Goal: Information Seeking & Learning: Learn about a topic

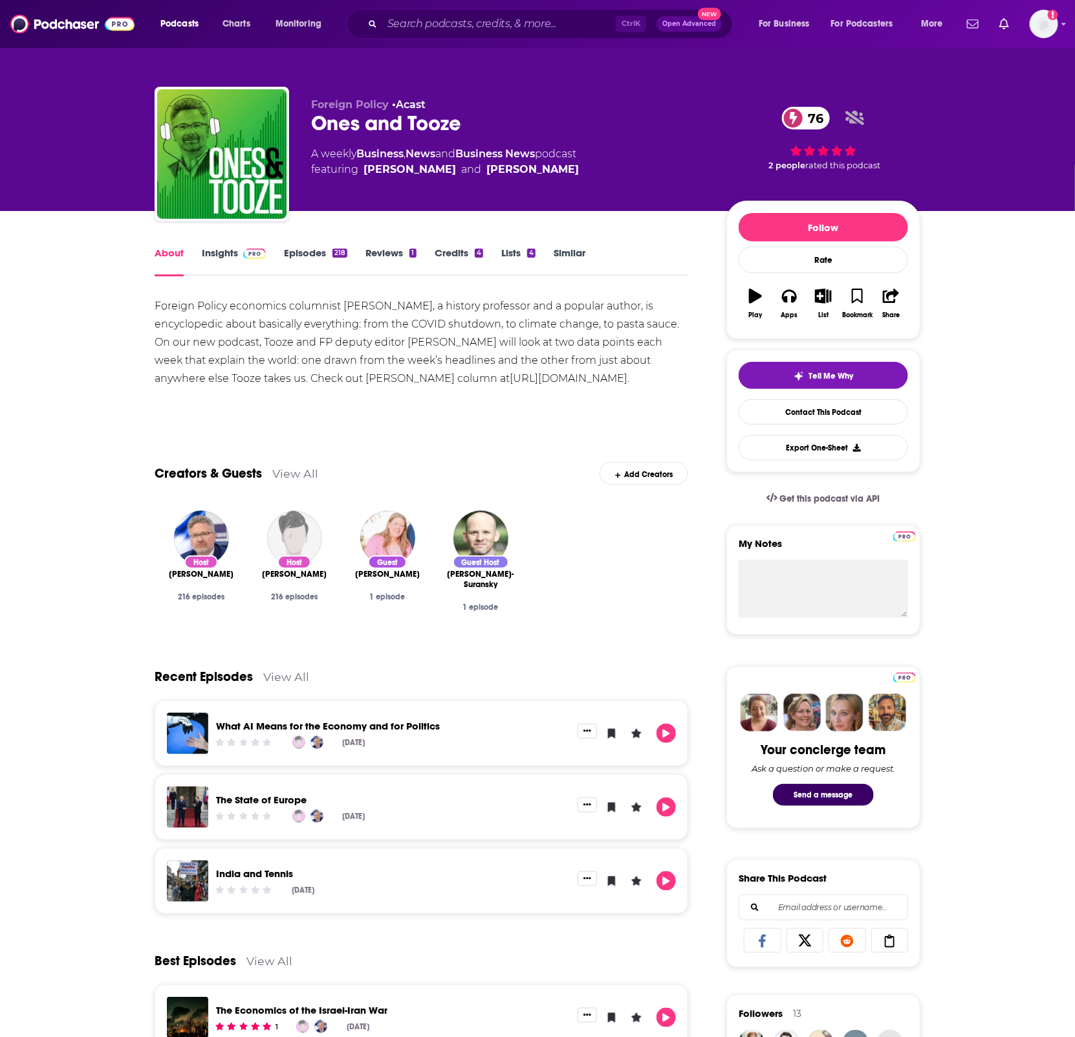
click at [221, 256] on link "Insights" at bounding box center [234, 262] width 64 height 30
